Goal: Participate in discussion: Engage in conversation with other users on a specific topic

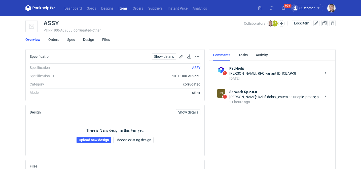
click at [261, 94] on div "[PERSON_NAME]: Dzień dobry, jestem na urlopie, proszę przesłać etykiety do [PER…" at bounding box center [275, 96] width 92 height 5
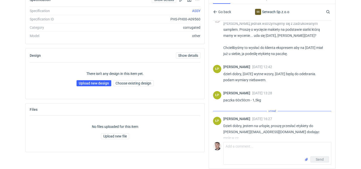
scroll to position [140, 0]
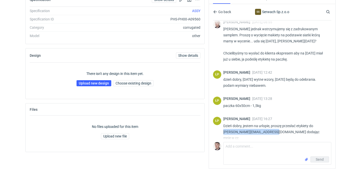
drag, startPoint x: 223, startPoint y: 132, endPoint x: 271, endPoint y: 131, distance: 48.6
click at [271, 131] on div "ŁP [PERSON_NAME] [DATE] 16:27 Dzień dobry, jestem na urlopie, proszę przesłać e…" at bounding box center [272, 130] width 118 height 32
copy p "[PERSON_NAME][EMAIL_ADDRESS][DOMAIN_NAME]"
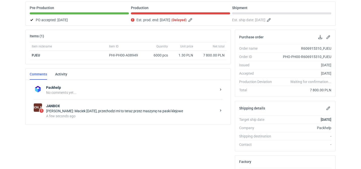
click at [103, 107] on strong "JANBOX" at bounding box center [131, 105] width 170 height 5
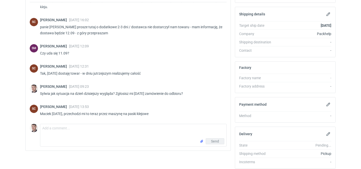
scroll to position [35, 0]
click at [87, 128] on textarea "Comment message" at bounding box center [133, 131] width 186 height 14
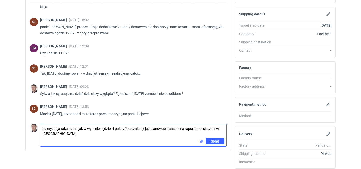
type textarea "paletyzacja taka sama jak w wycenie będzie, 4 palety ? zaczniemy już planować t…"
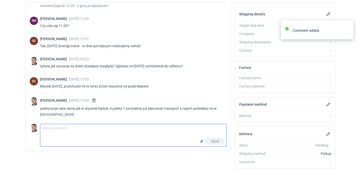
scroll to position [63, 0]
